Goal: Transaction & Acquisition: Purchase product/service

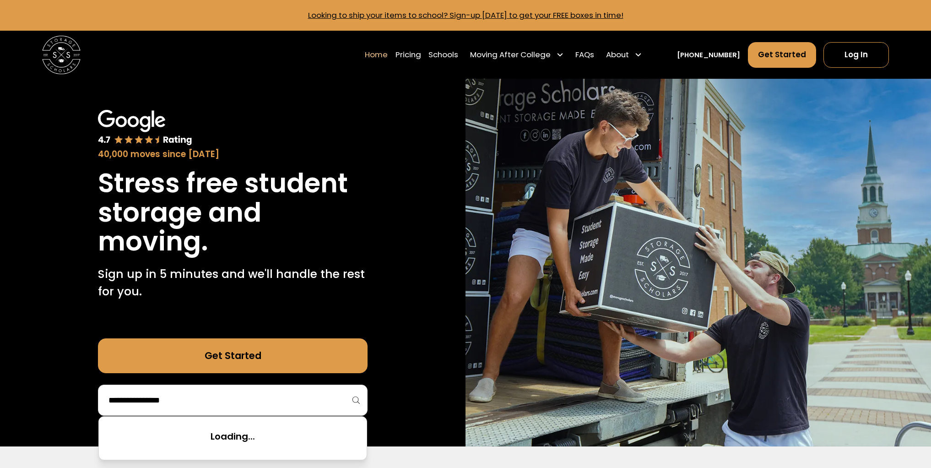
click at [208, 400] on input "search" at bounding box center [233, 400] width 250 height 16
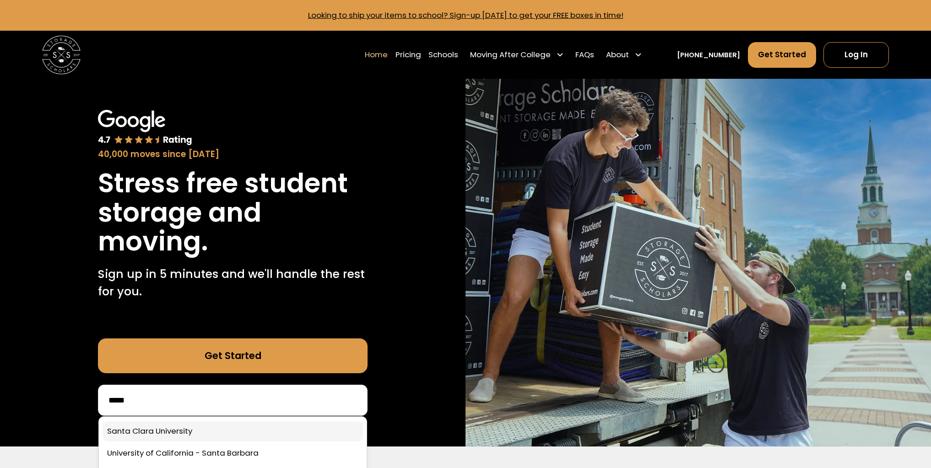
type input "*****"
click at [195, 428] on link at bounding box center [232, 431] width 260 height 20
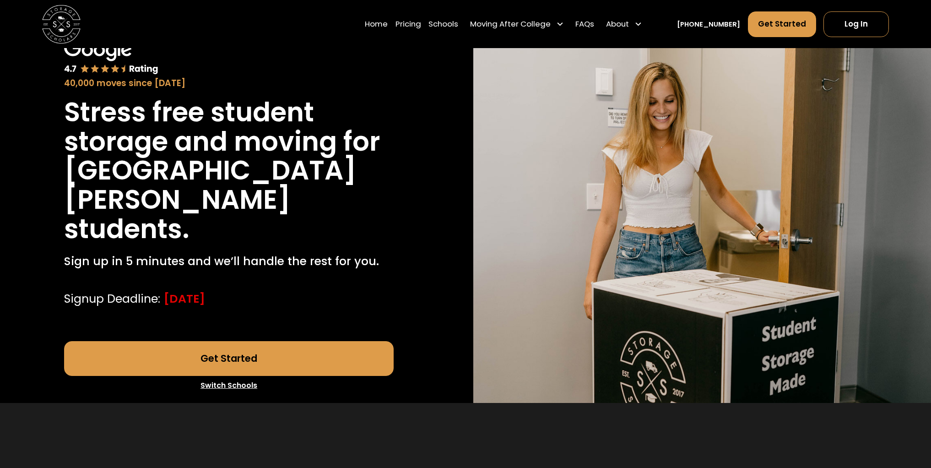
scroll to position [64, 0]
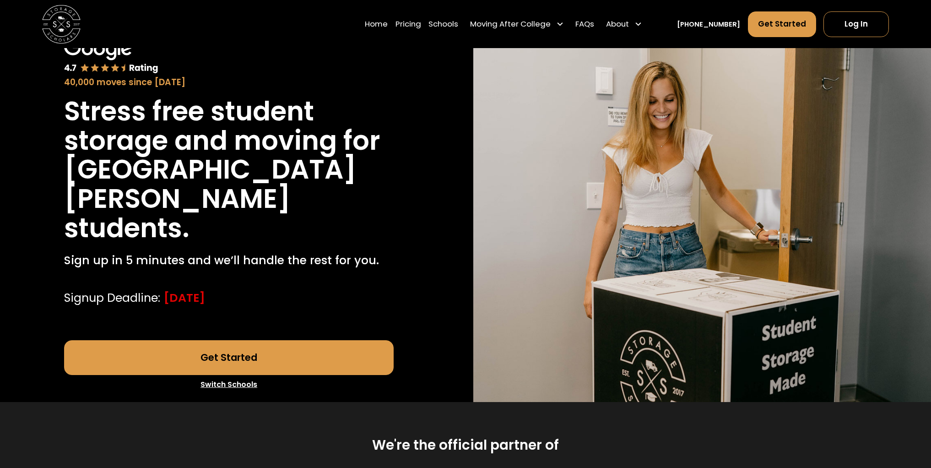
click at [228, 340] on link "Get Started" at bounding box center [228, 357] width 329 height 35
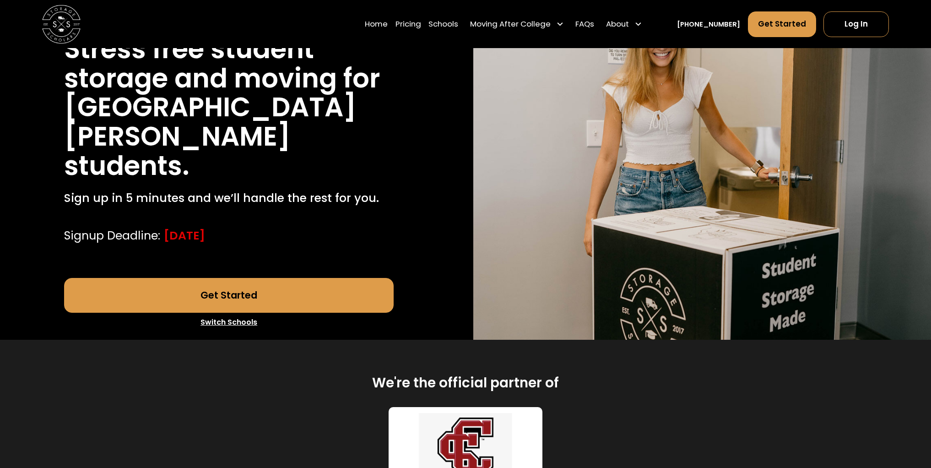
scroll to position [133, 0]
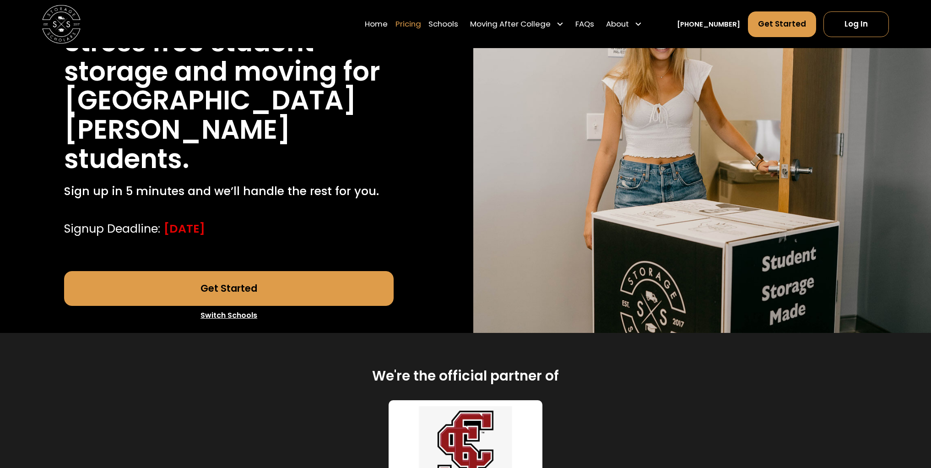
click at [417, 26] on link "Pricing" at bounding box center [408, 24] width 26 height 27
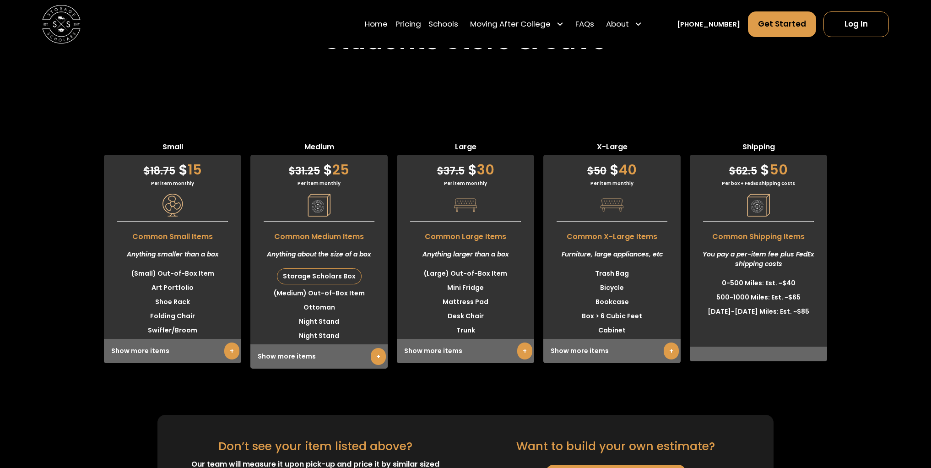
scroll to position [2541, 0]
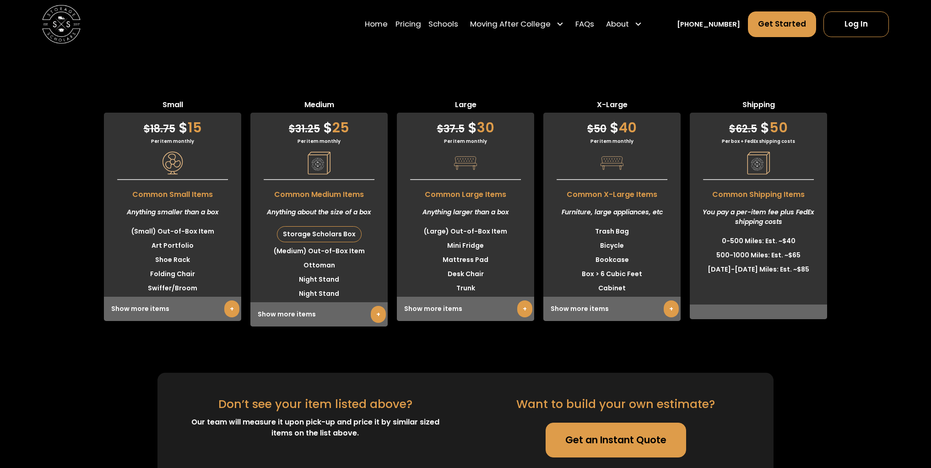
click at [625, 422] on link "Get an Instant Quote" at bounding box center [615, 439] width 140 height 35
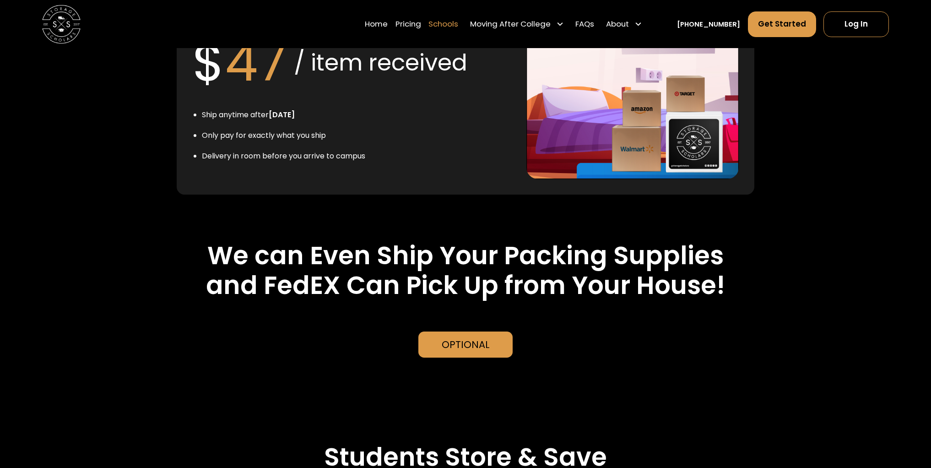
scroll to position [2062, 0]
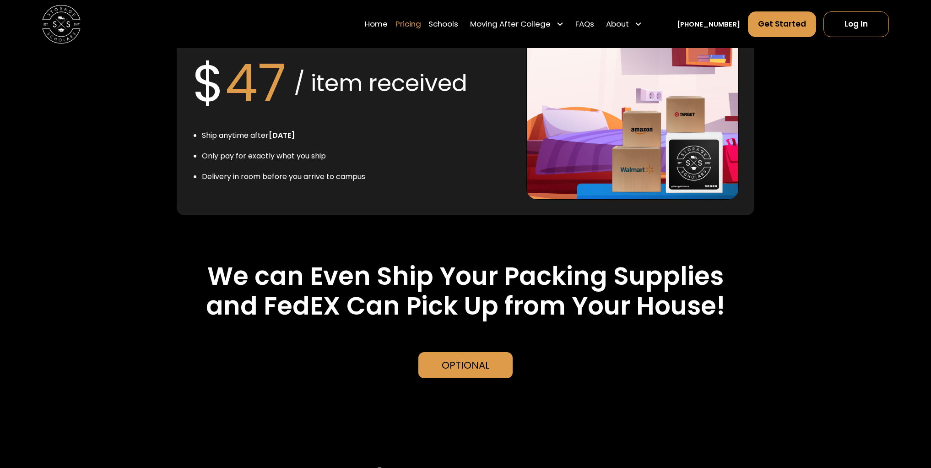
click at [436, 24] on div "Home Pricing Schools Moving After College Apartment Moving Local Moving Residen…" at bounding box center [505, 24] width 281 height 27
click at [419, 23] on link "Pricing" at bounding box center [408, 24] width 26 height 27
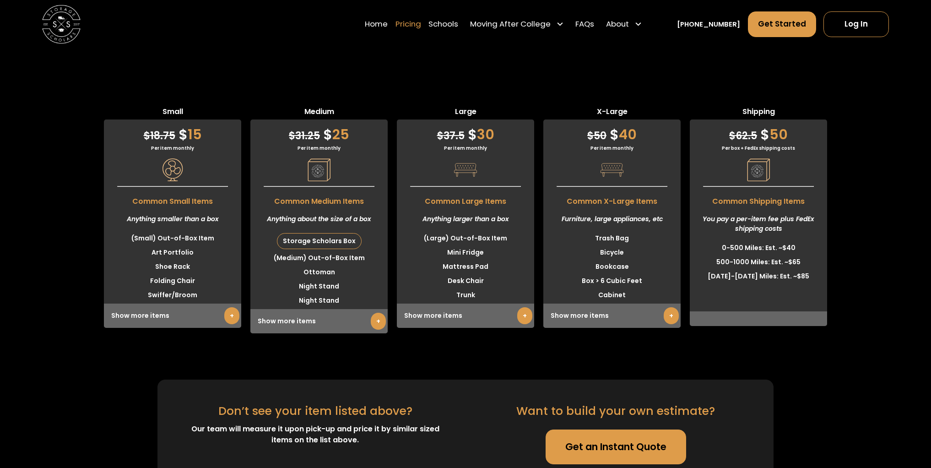
scroll to position [2536, 0]
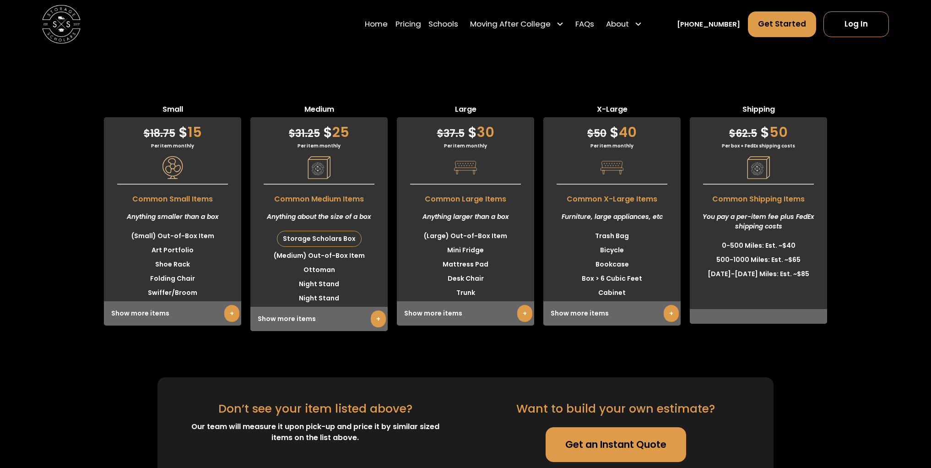
click at [612, 427] on link "Get an Instant Quote" at bounding box center [615, 444] width 140 height 35
